Goal: Task Accomplishment & Management: Manage account settings

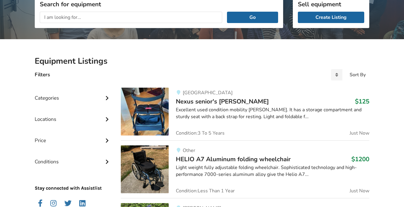
scroll to position [87, 0]
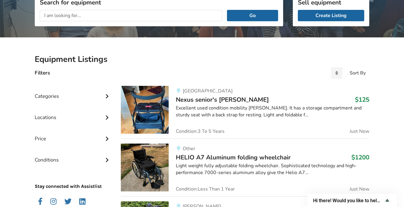
click at [148, 109] on img at bounding box center [145, 110] width 48 height 48
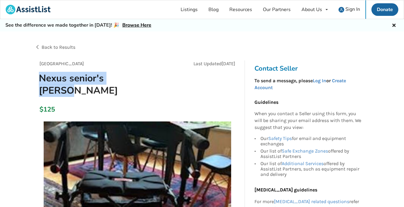
drag, startPoint x: 135, startPoint y: 78, endPoint x: 39, endPoint y: 80, distance: 96.6
click at [39, 80] on h1 "Nexus senior's [PERSON_NAME]" at bounding box center [104, 84] width 141 height 25
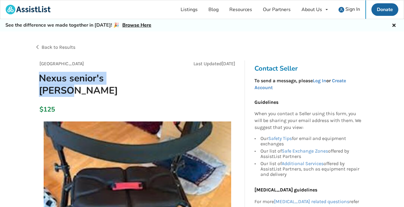
copy h1 "Nexus senior's [PERSON_NAME]"
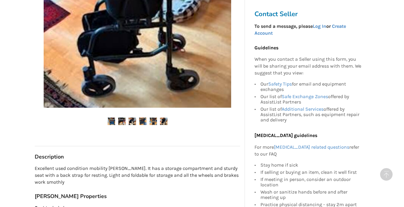
scroll to position [208, 0]
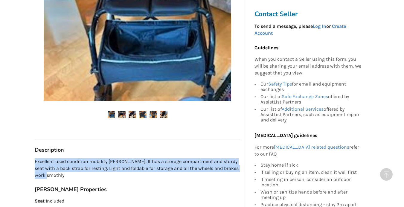
drag, startPoint x: 35, startPoint y: 149, endPoint x: 125, endPoint y: 161, distance: 91.1
click at [125, 161] on p "Excellent used condition mobility [PERSON_NAME]. It has a storage compartment a…" at bounding box center [137, 168] width 205 height 21
copy p "Excellent used condition mobility [PERSON_NAME]. It has a storage compartment a…"
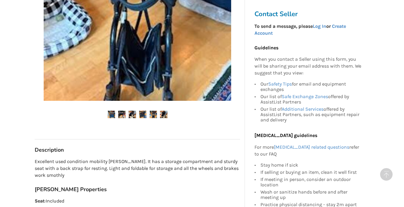
click at [105, 168] on div "[GEOGRAPHIC_DATA] Last Updated [DATE] Nexus senior's [PERSON_NAME] $125 [GEOGRA…" at bounding box center [137, 79] width 205 height 454
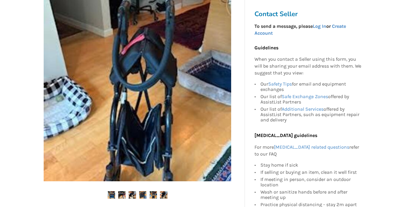
scroll to position [0, 0]
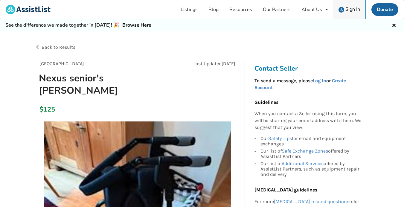
click at [322, 8] on span "Sign In" at bounding box center [352, 9] width 15 height 7
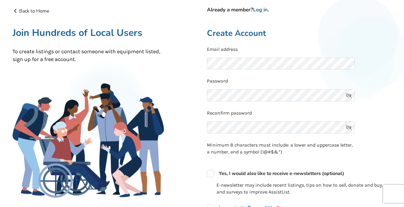
scroll to position [36, 0]
click at [265, 9] on link "Log in" at bounding box center [260, 10] width 15 height 7
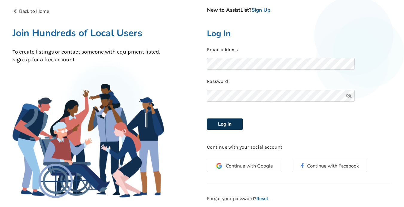
click at [222, 127] on button "Log in" at bounding box center [225, 123] width 36 height 11
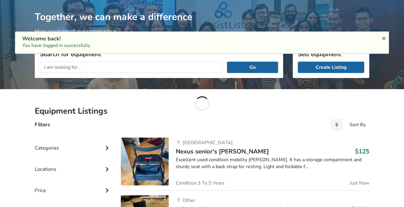
scroll to position [87, 0]
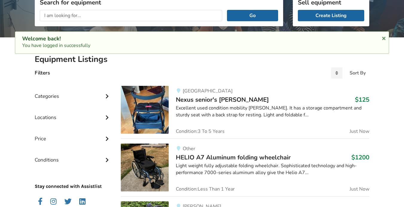
click at [249, 100] on h3 "Nexus senior's [PERSON_NAME] $125" at bounding box center [272, 100] width 193 height 8
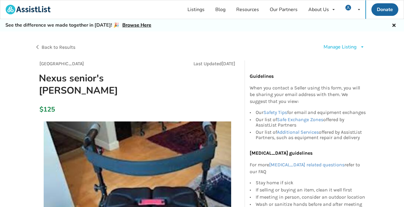
click at [322, 45] on div "Manage Listing" at bounding box center [340, 47] width 33 height 7
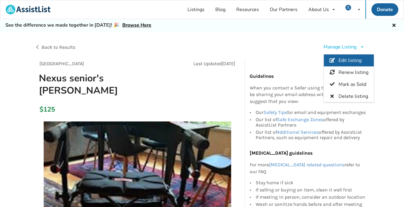
click at [322, 61] on span "Edit listing" at bounding box center [350, 60] width 23 height 7
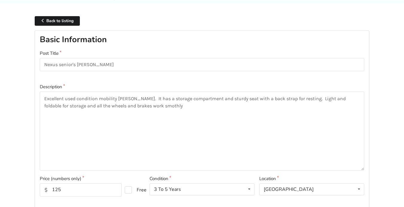
scroll to position [51, 0]
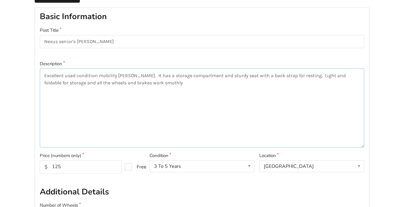
click at [149, 83] on textarea "Excellent used condition mobility [PERSON_NAME]. It has a storage compartment a…" at bounding box center [202, 107] width 324 height 79
click at [180, 112] on textarea "Excellent used condition mobility [PERSON_NAME]. It has a storage compartment a…" at bounding box center [202, 107] width 324 height 79
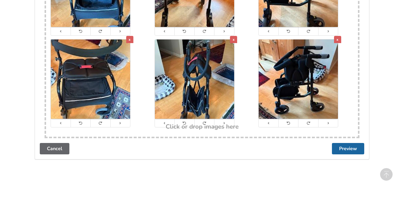
scroll to position [643, 0]
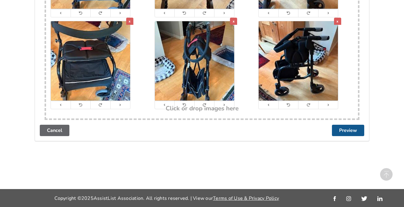
type textarea "Excellent used condition mobility [PERSON_NAME]. It has a storage compartment a…"
click at [322, 131] on button "Preview" at bounding box center [348, 130] width 32 height 11
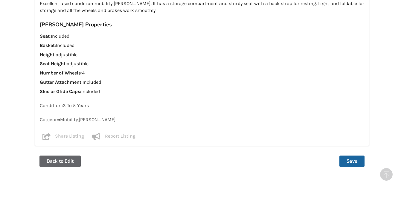
scroll to position [508, 0]
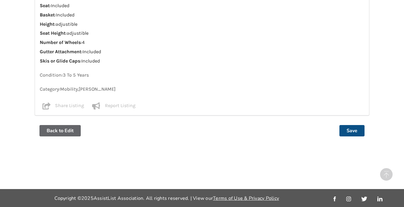
click at [322, 131] on button "Save" at bounding box center [351, 130] width 25 height 11
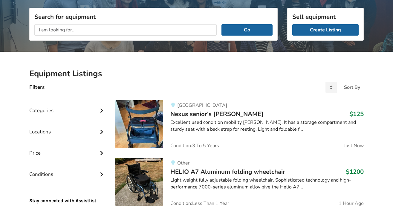
scroll to position [76, 0]
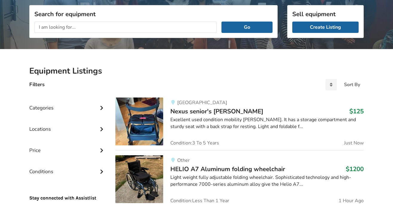
click at [42, 112] on div "Categories" at bounding box center [67, 103] width 77 height 21
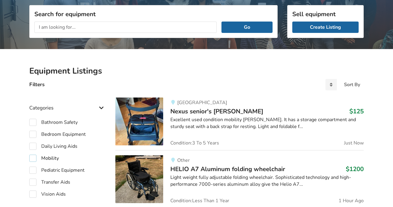
click at [51, 157] on label "Mobility" at bounding box center [44, 158] width 30 height 7
checkbox input "true"
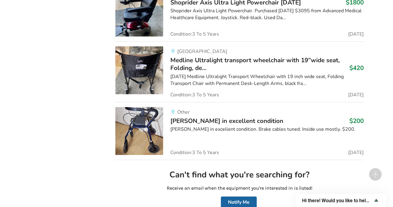
scroll to position [1462, 0]
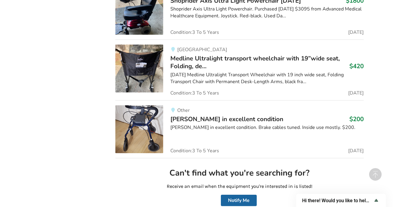
click at [143, 125] on img at bounding box center [139, 129] width 48 height 48
